Goal: Navigation & Orientation: Understand site structure

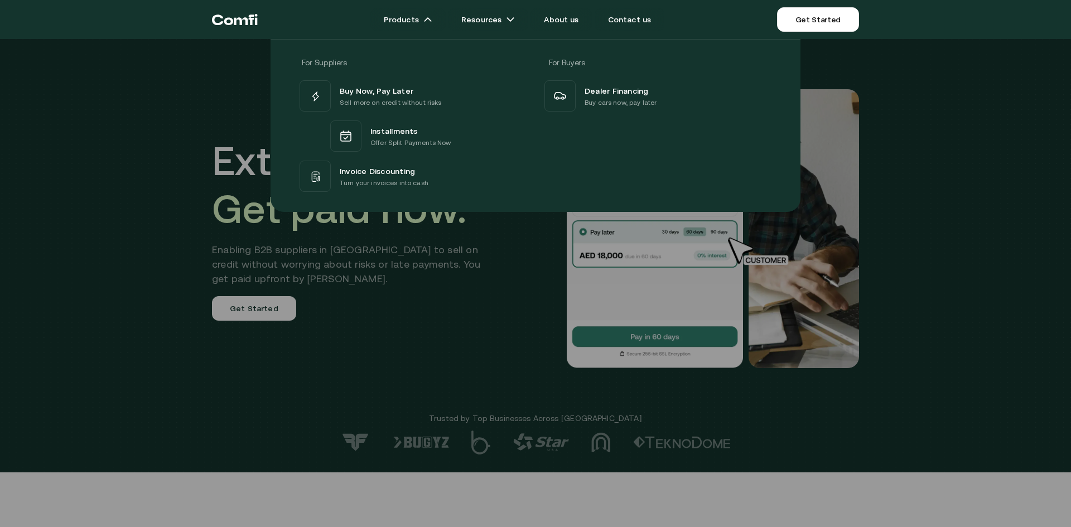
click at [154, 276] on div at bounding box center [535, 302] width 1071 height 527
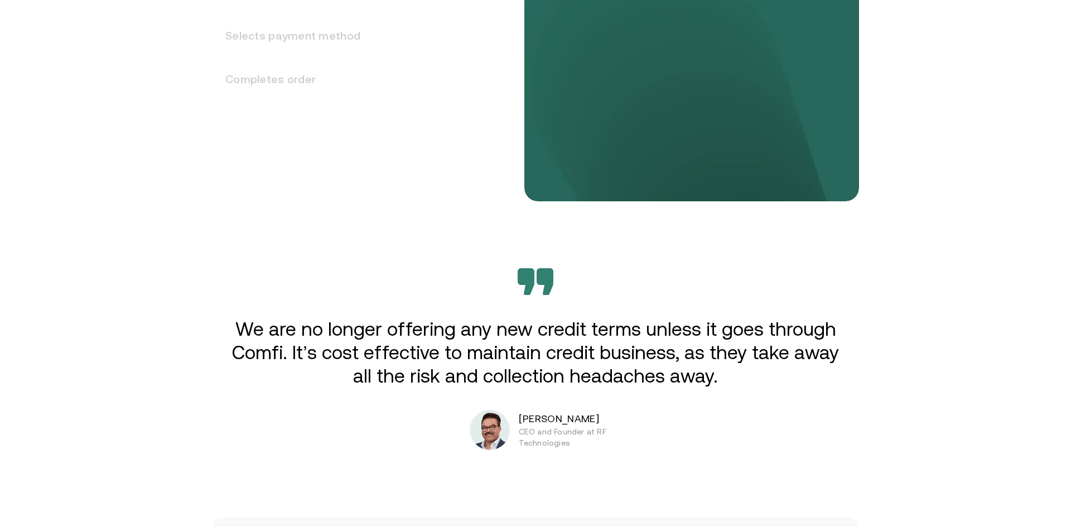
scroll to position [1704, 0]
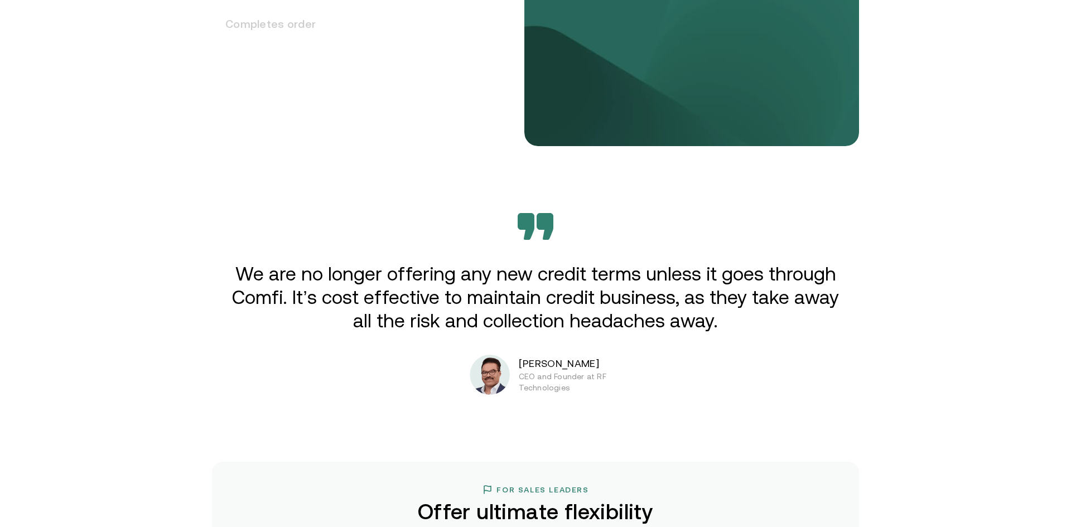
click at [159, 253] on div "Extend credit. Get paid now. Enabling B2B suppliers in [GEOGRAPHIC_DATA] to sel…" at bounding box center [535, 354] width 1071 height 4116
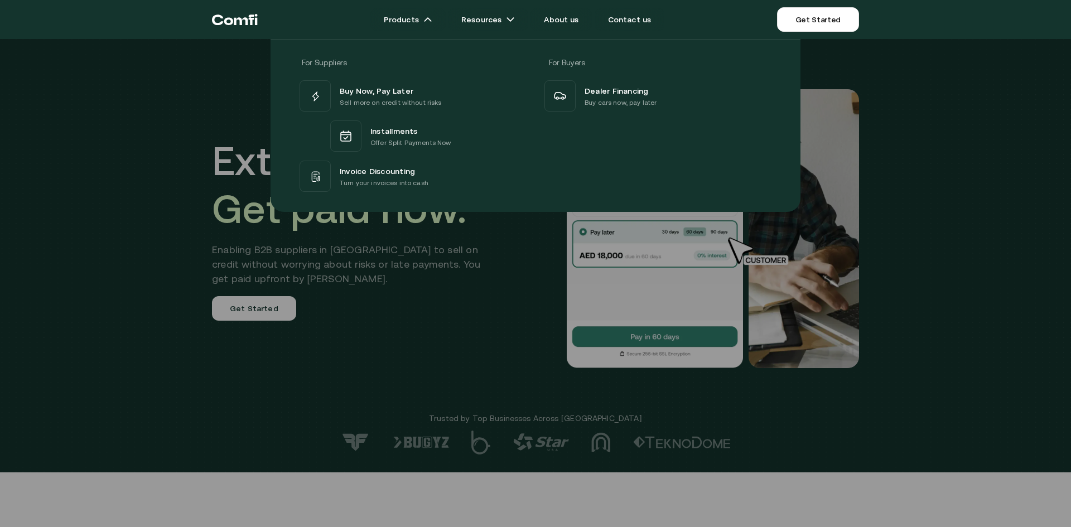
click at [100, 369] on div at bounding box center [535, 302] width 1071 height 527
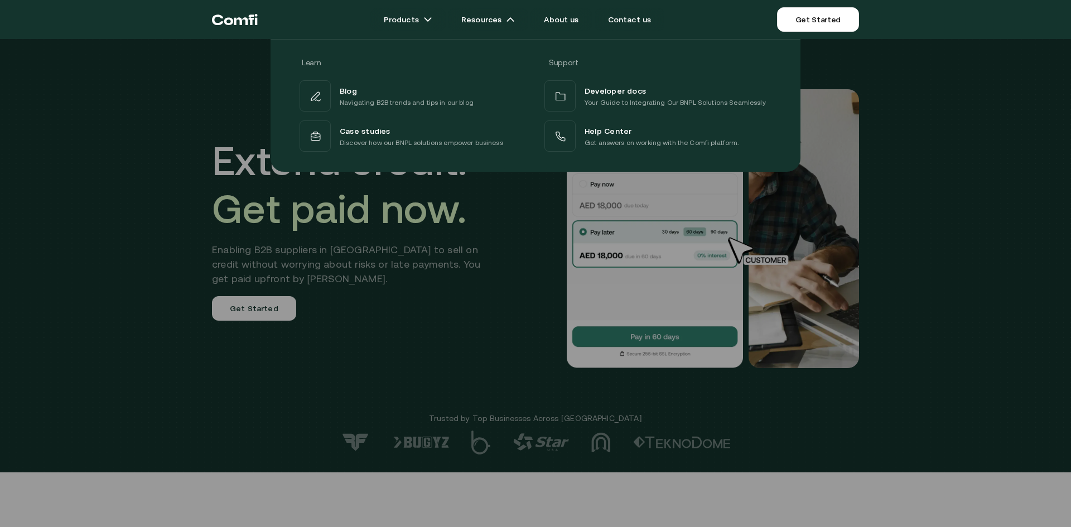
drag, startPoint x: 98, startPoint y: 291, endPoint x: 108, endPoint y: 286, distance: 10.7
click at [99, 291] on div at bounding box center [535, 302] width 1071 height 527
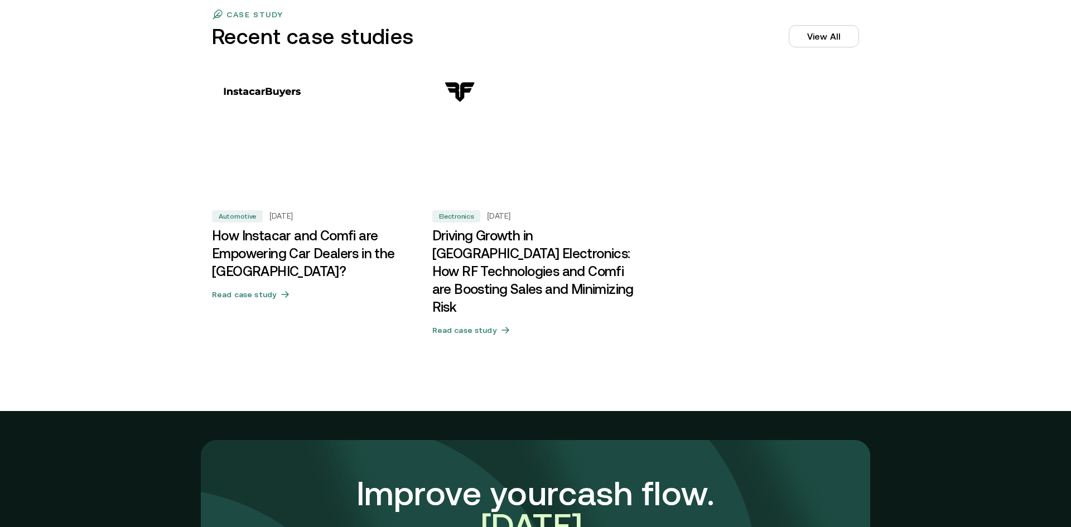
scroll to position [3455, 0]
